Goal: Communication & Community: Answer question/provide support

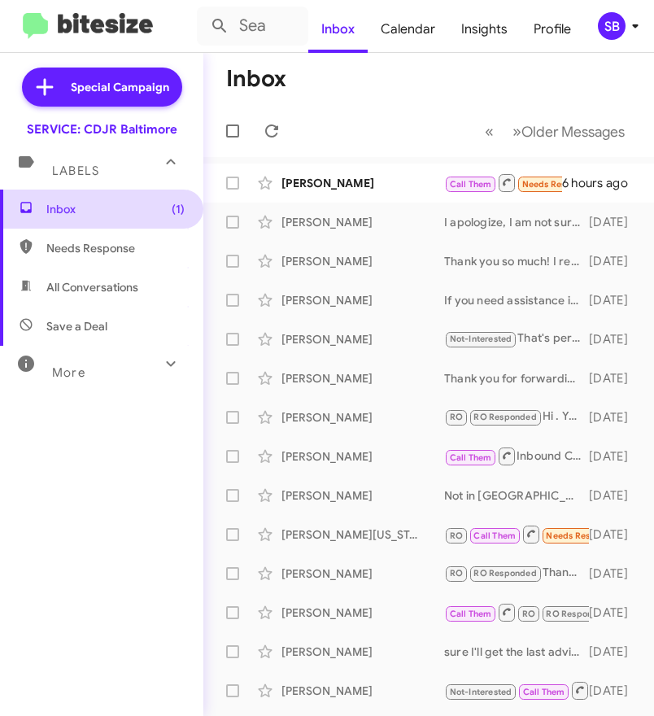
click at [100, 215] on span "Inbox (1)" at bounding box center [115, 209] width 138 height 16
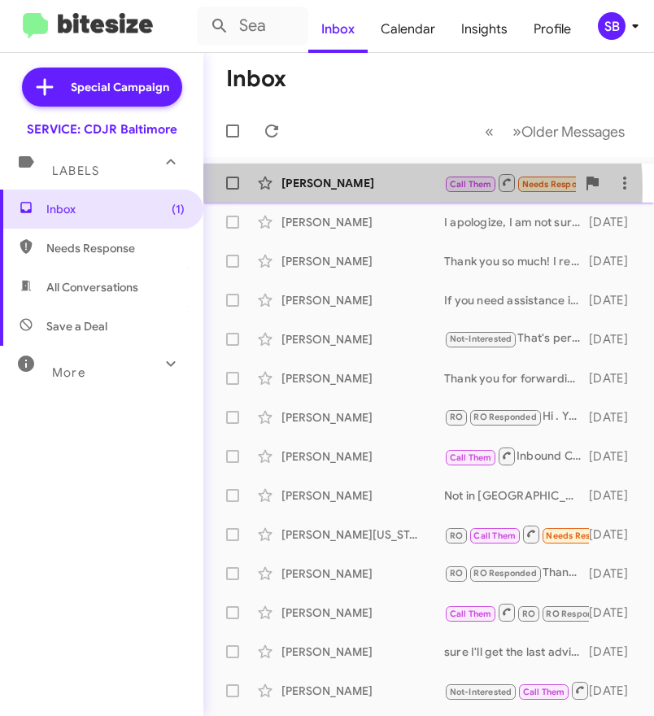
click at [334, 190] on div "[PERSON_NAME]" at bounding box center [362, 183] width 163 height 16
